Goal: Information Seeking & Learning: Check status

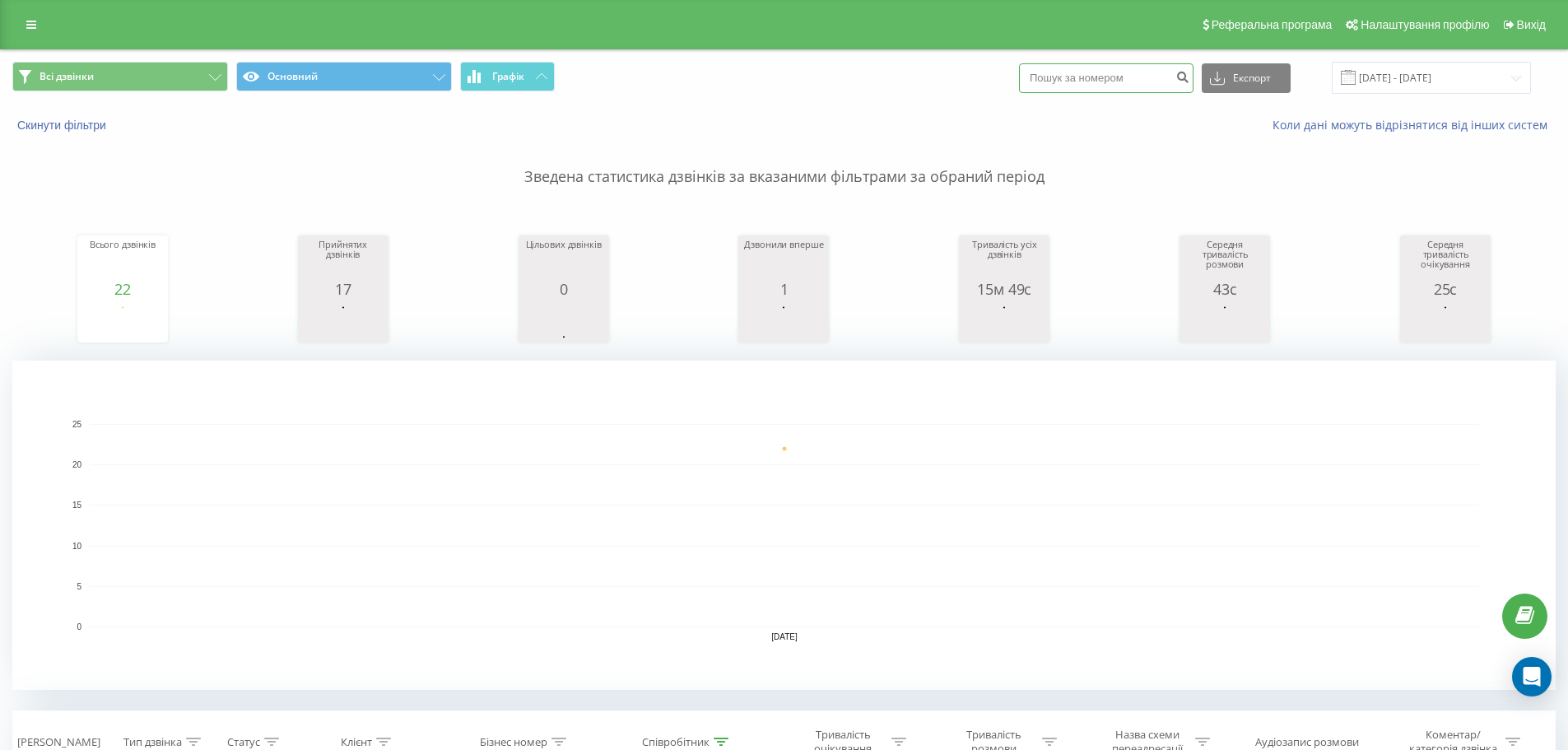
click at [1123, 77] on input at bounding box center [1106, 77] width 174 height 29
paste input "380683696981"
type input "380683696981"
click at [1189, 78] on icon "submit" at bounding box center [1182, 74] width 14 height 9
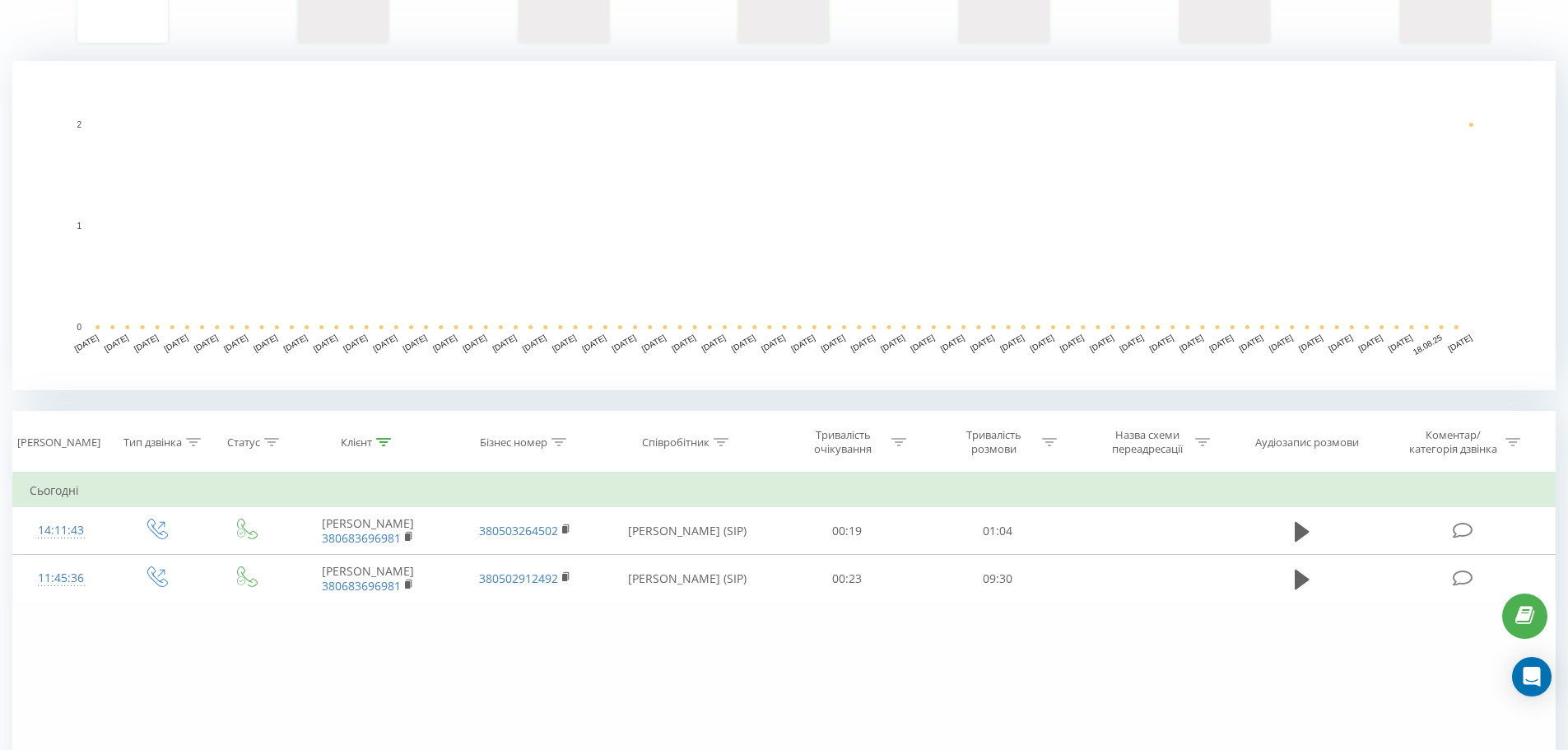
scroll to position [330, 0]
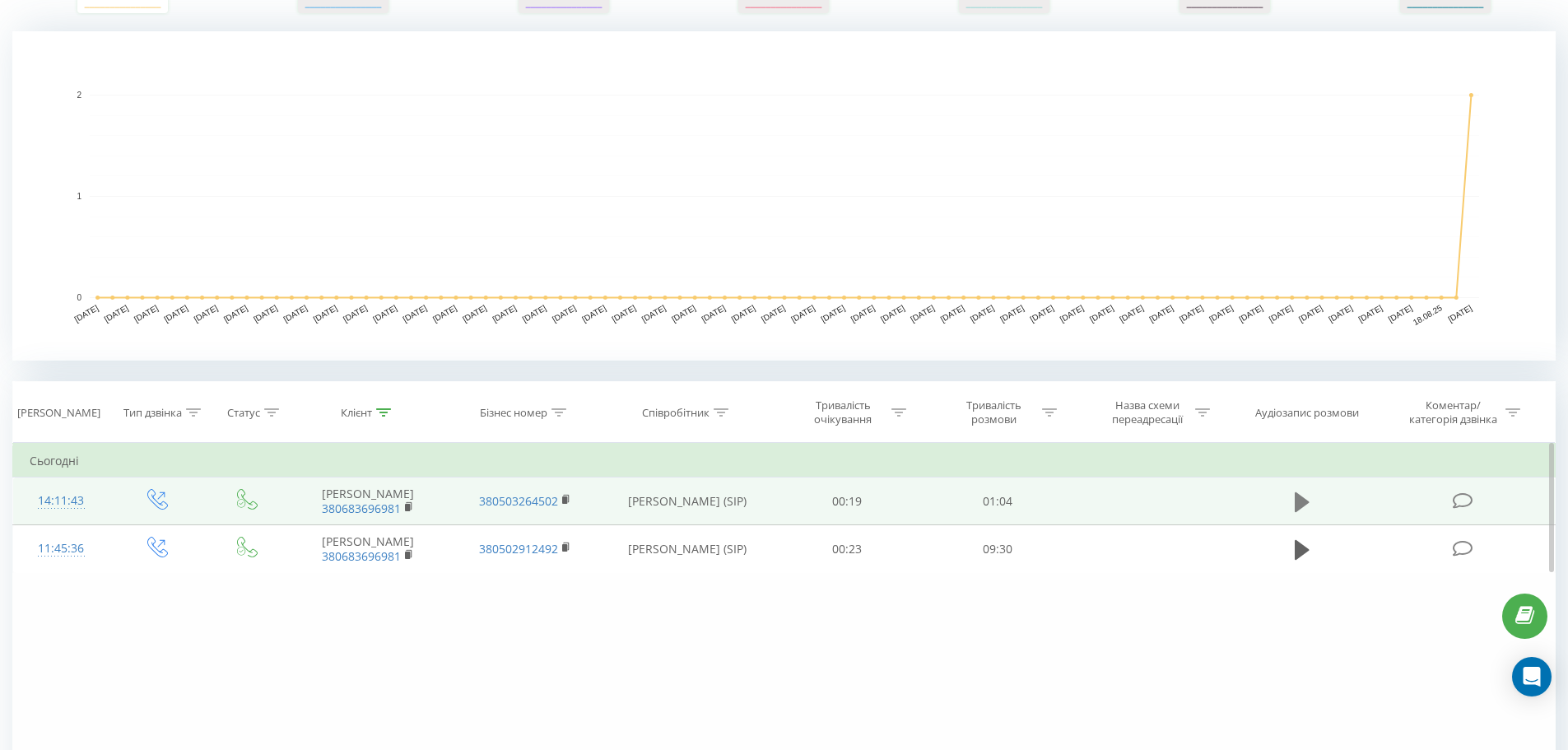
click at [1302, 508] on icon at bounding box center [1302, 501] width 15 height 20
